Goal: Information Seeking & Learning: Learn about a topic

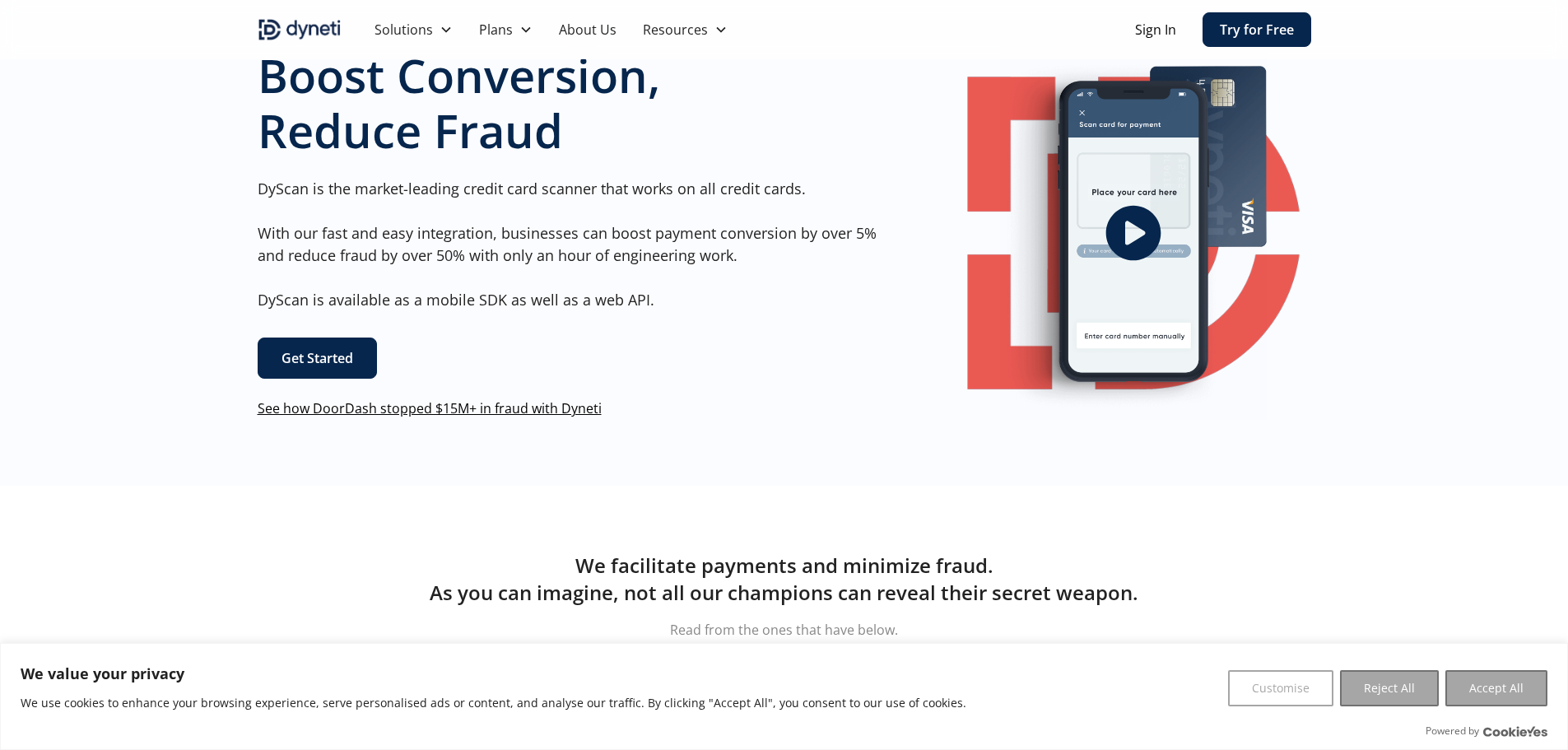
scroll to position [82, 0]
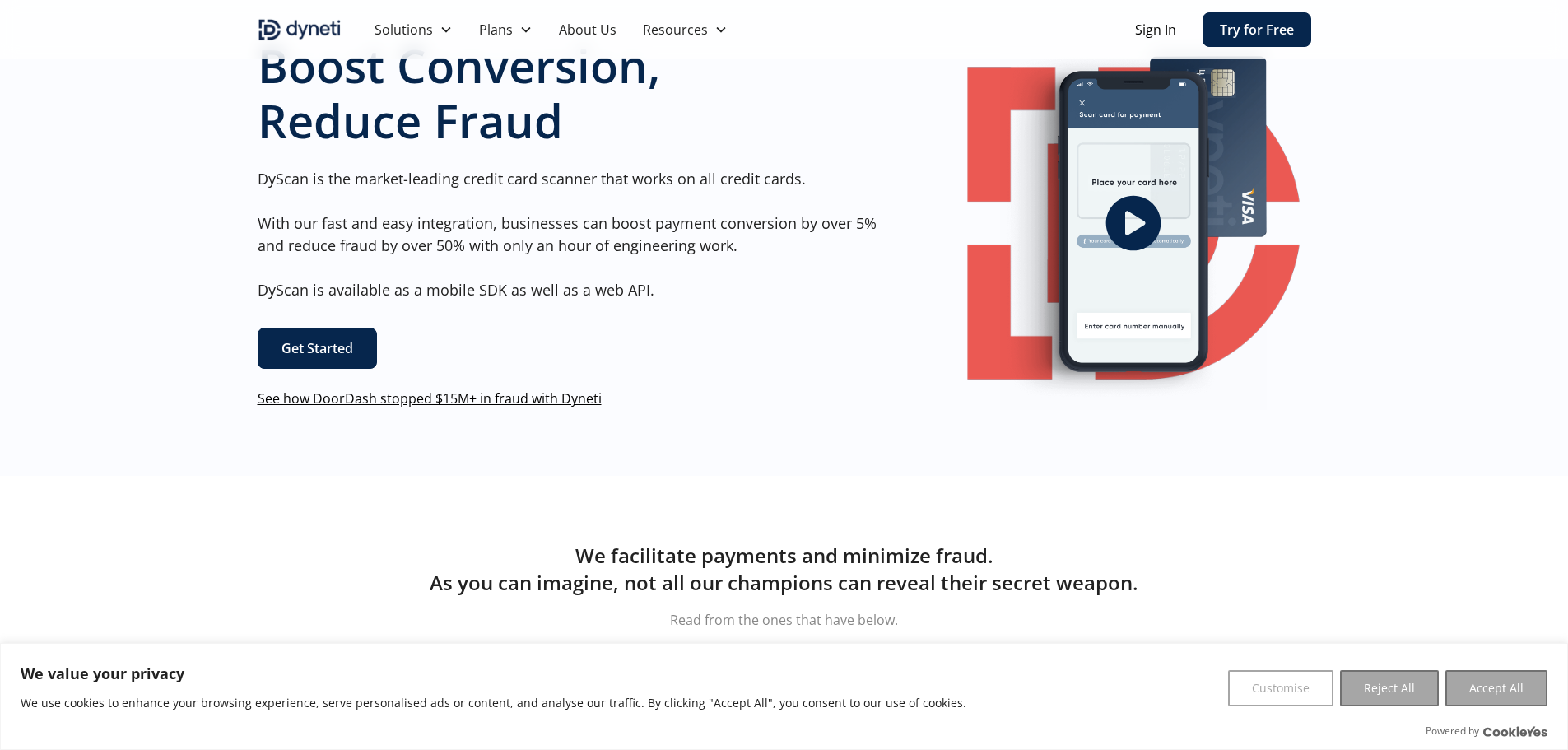
click at [570, 399] on link "See how DoorDash stopped $15M+ in fraud with Dyneti" at bounding box center [429, 399] width 344 height 18
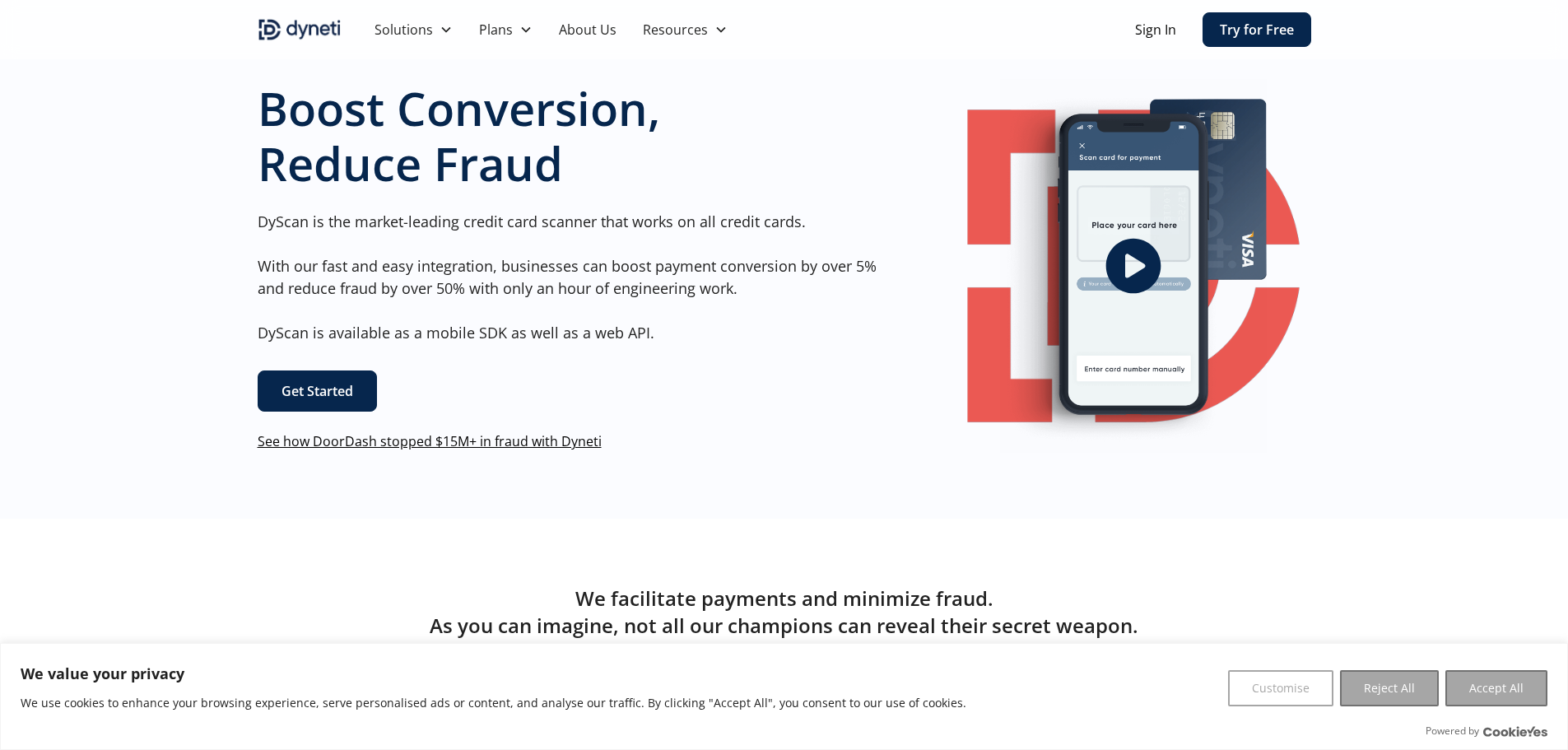
scroll to position [0, 0]
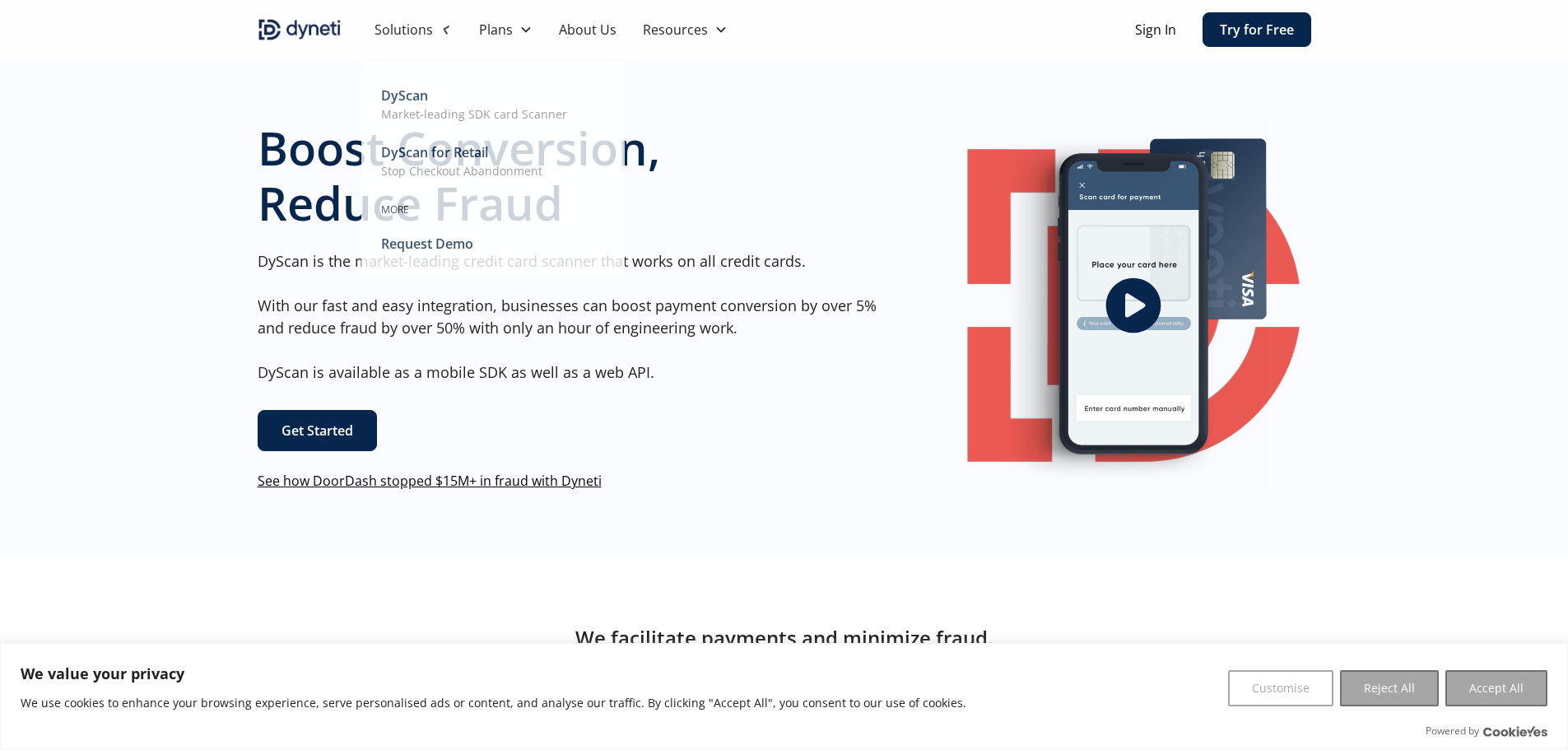
click at [379, 36] on div "Solutions" at bounding box center [403, 30] width 59 height 20
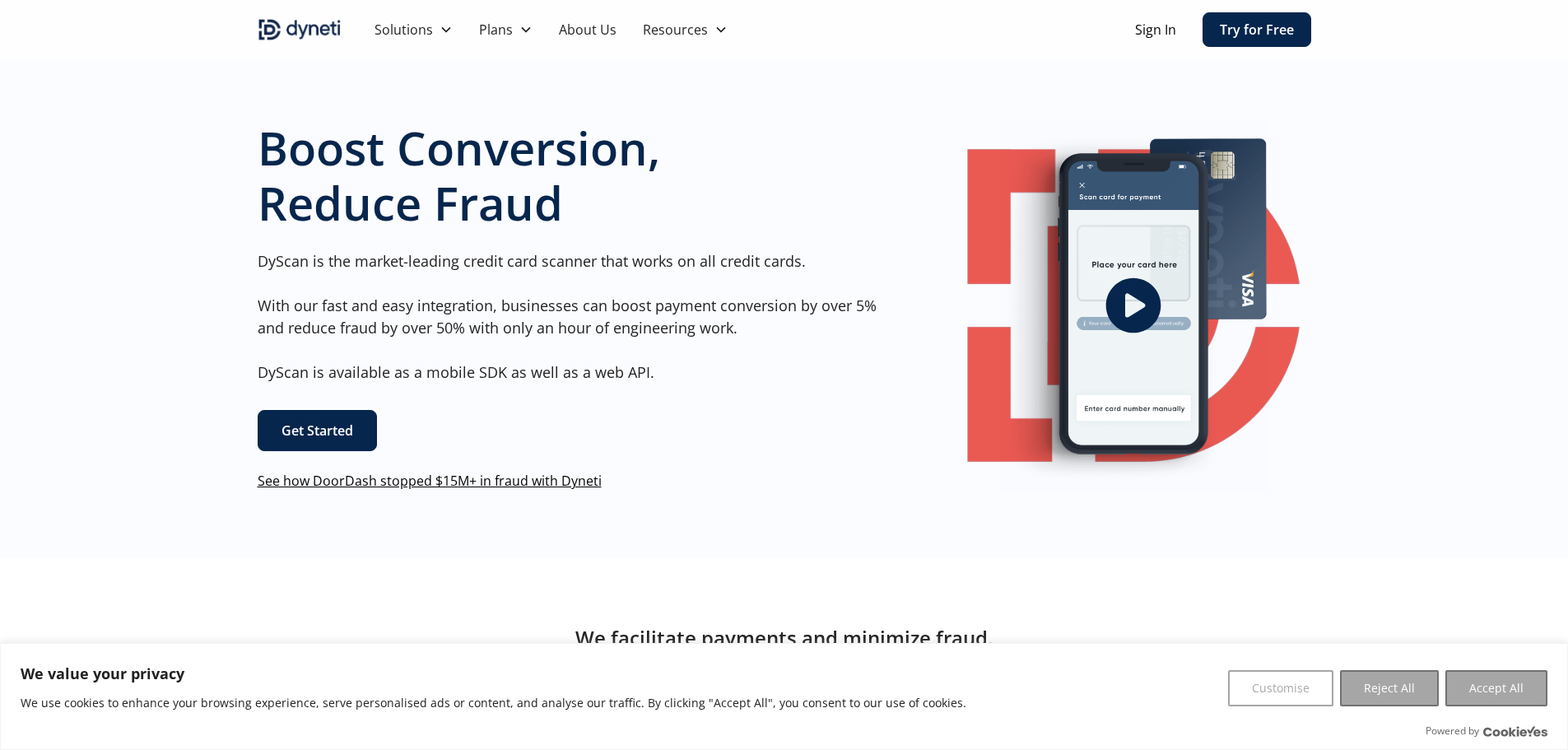
click at [379, 36] on div "Solutions" at bounding box center [403, 30] width 59 height 20
click at [289, 37] on img "home" at bounding box center [299, 30] width 84 height 27
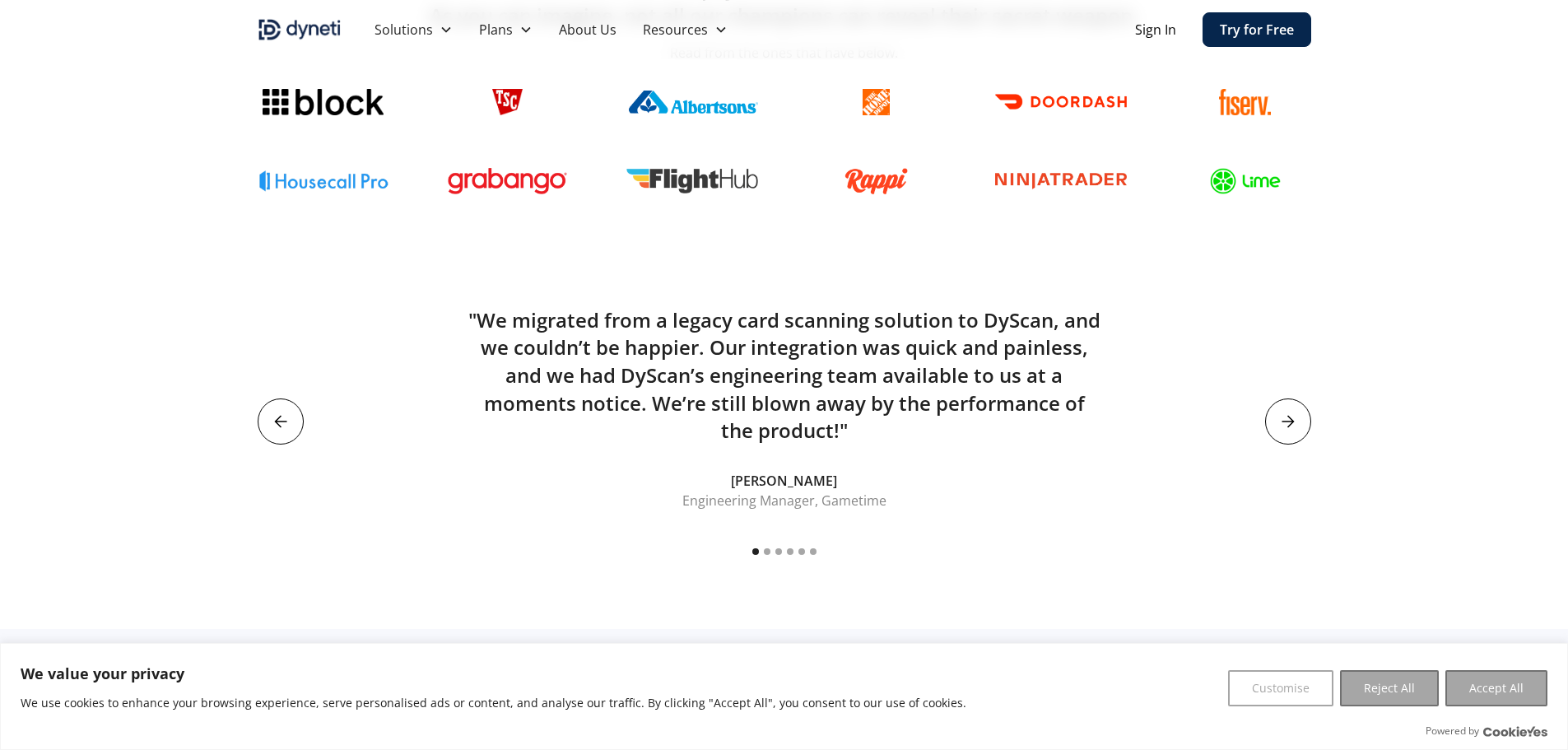
scroll to position [659, 0]
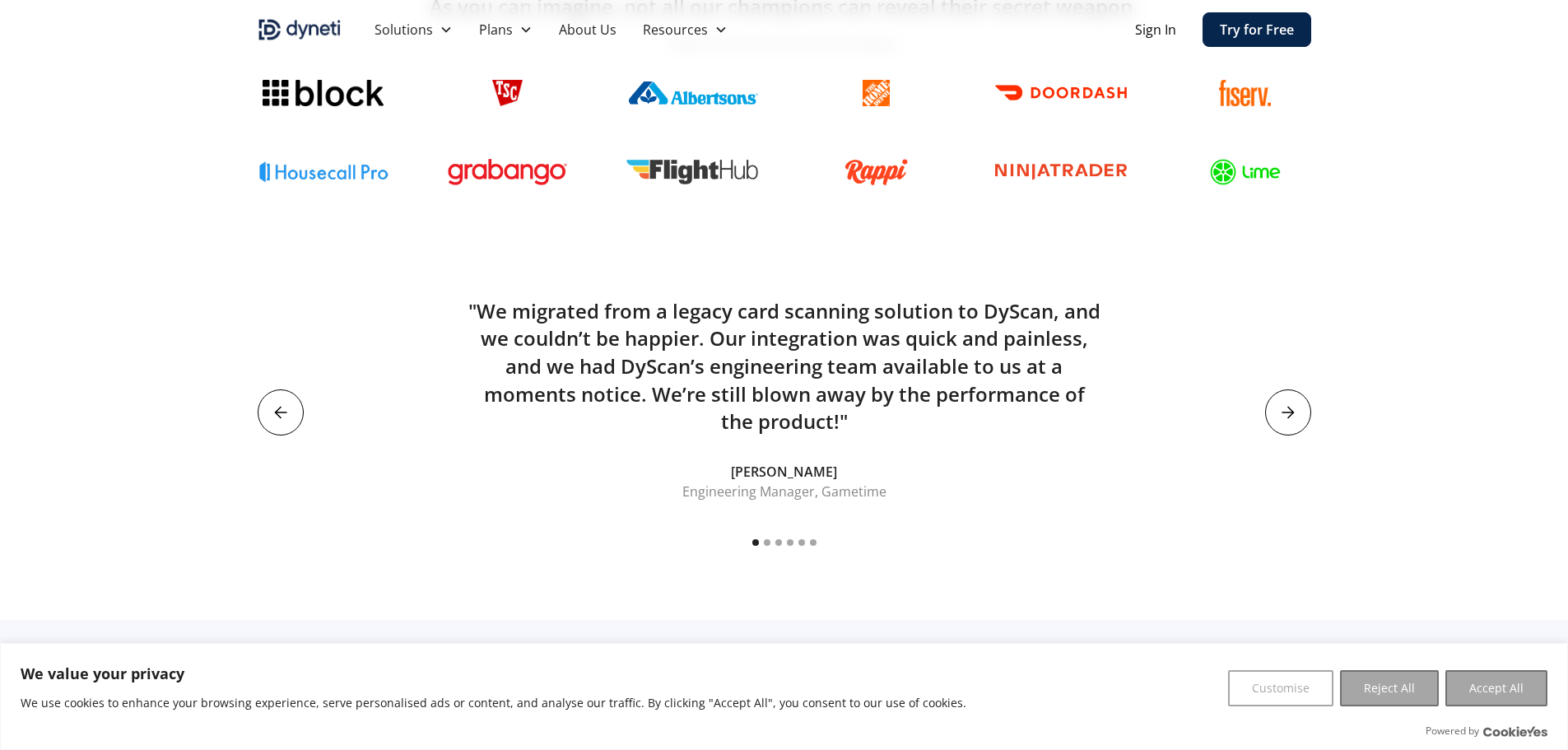
click at [1286, 425] on div "next slide" at bounding box center [1288, 413] width 46 height 46
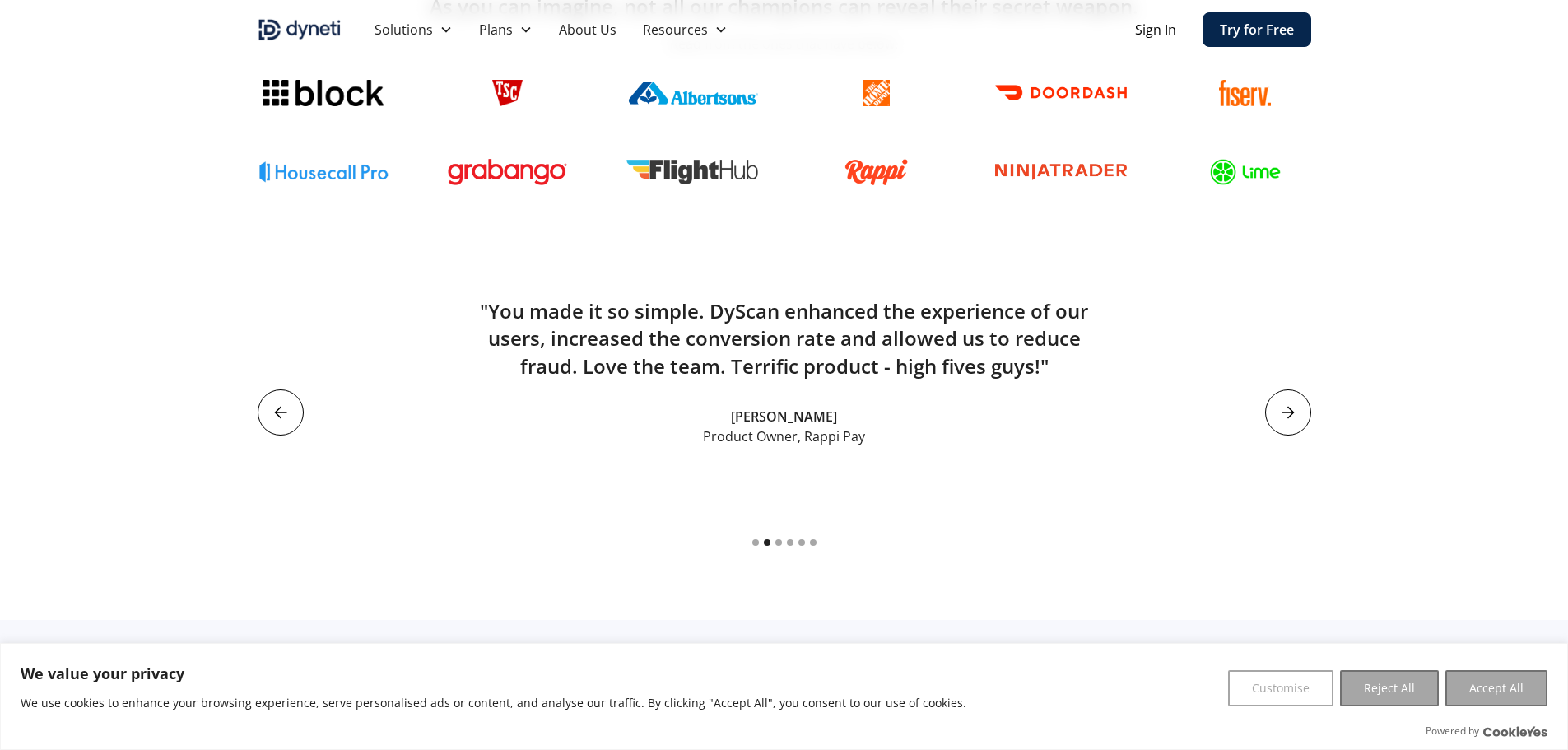
click at [1256, 431] on div ""You made it so simple. DyScan enhanced the experience of our users, increased …" at bounding box center [784, 359] width 1054 height 176
click at [1286, 414] on icon "next slide" at bounding box center [1288, 413] width 13 height 13
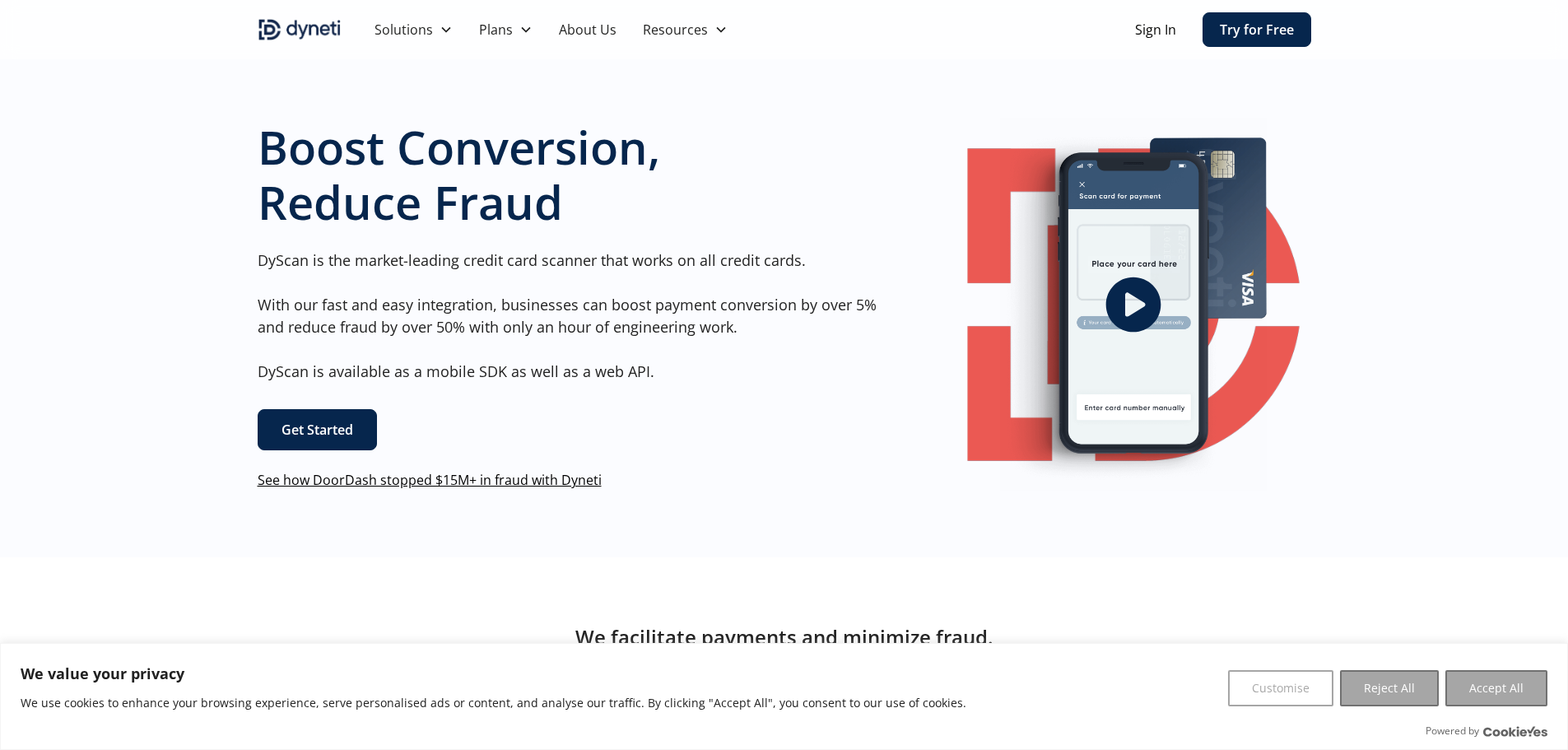
scroll to position [0, 0]
